Goal: Transaction & Acquisition: Purchase product/service

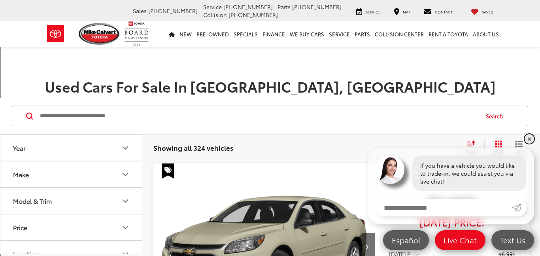
click at [528, 139] on link "✕" at bounding box center [529, 138] width 9 height 9
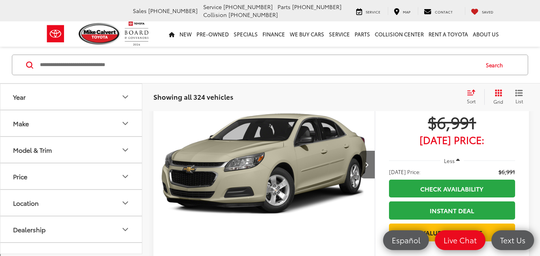
click at [444, 161] on span "Less" at bounding box center [449, 160] width 11 height 7
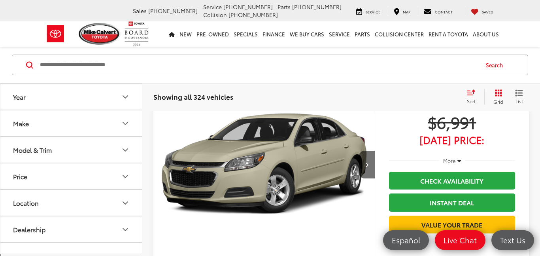
scroll to position [82, 0]
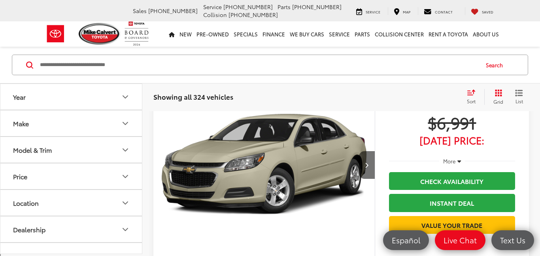
click at [444, 159] on span "More" at bounding box center [449, 160] width 13 height 7
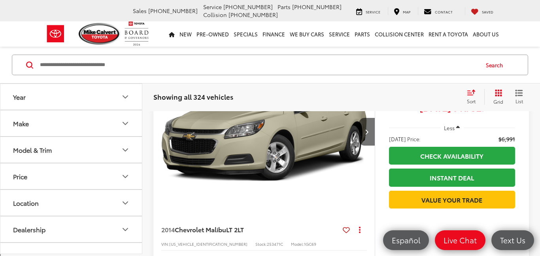
scroll to position [117, 0]
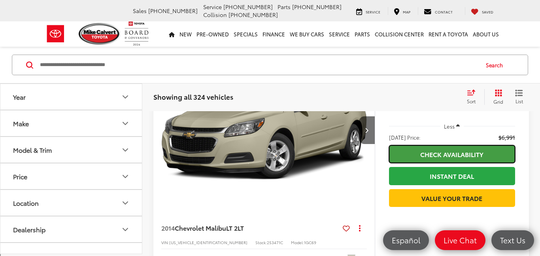
click at [444, 159] on link "Check Availability" at bounding box center [452, 154] width 126 height 18
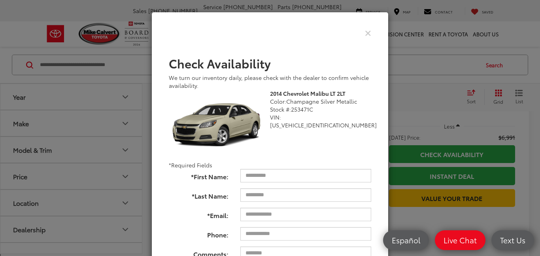
click at [369, 26] on div "Check Pricing and Availability" at bounding box center [270, 32] width 214 height 19
click at [368, 31] on icon "Close" at bounding box center [368, 32] width 6 height 8
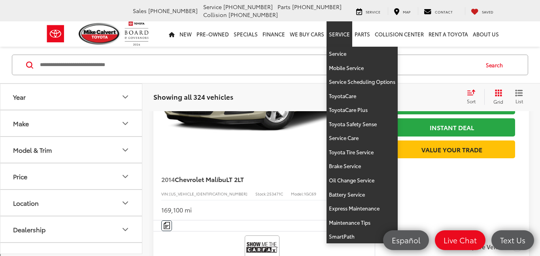
scroll to position [166, 0]
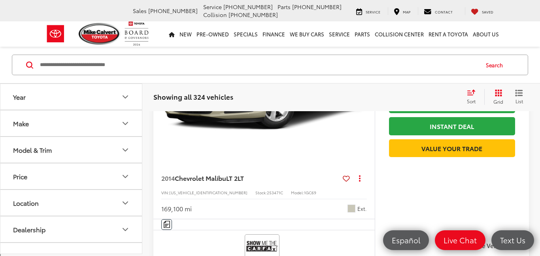
click at [127, 174] on icon "Price" at bounding box center [125, 176] width 9 height 9
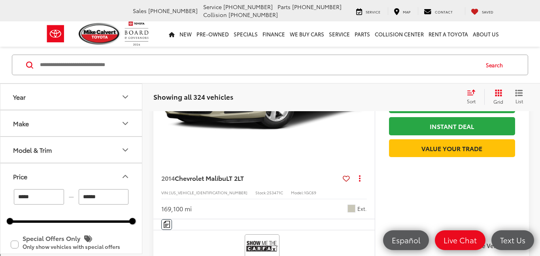
click at [127, 174] on icon "Price" at bounding box center [125, 176] width 9 height 9
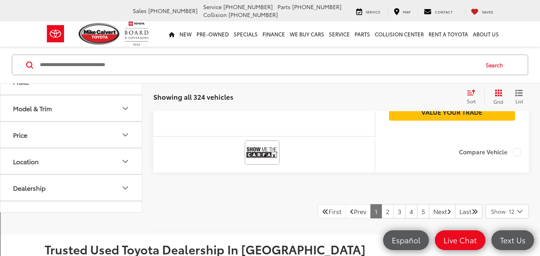
scroll to position [3260, 0]
